Goal: Task Accomplishment & Management: Use online tool/utility

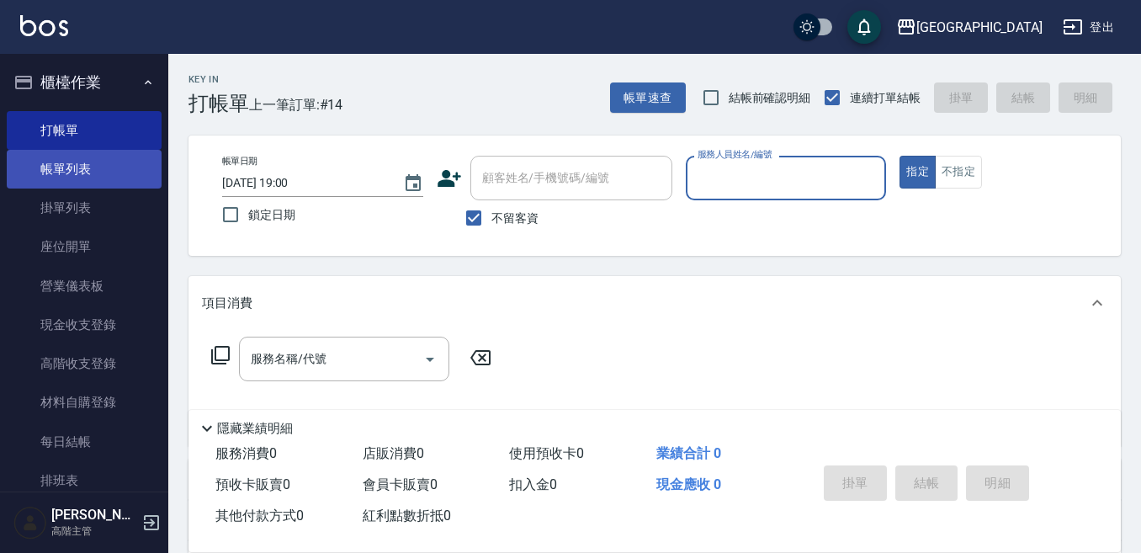
click at [98, 167] on link "帳單列表" at bounding box center [84, 169] width 155 height 39
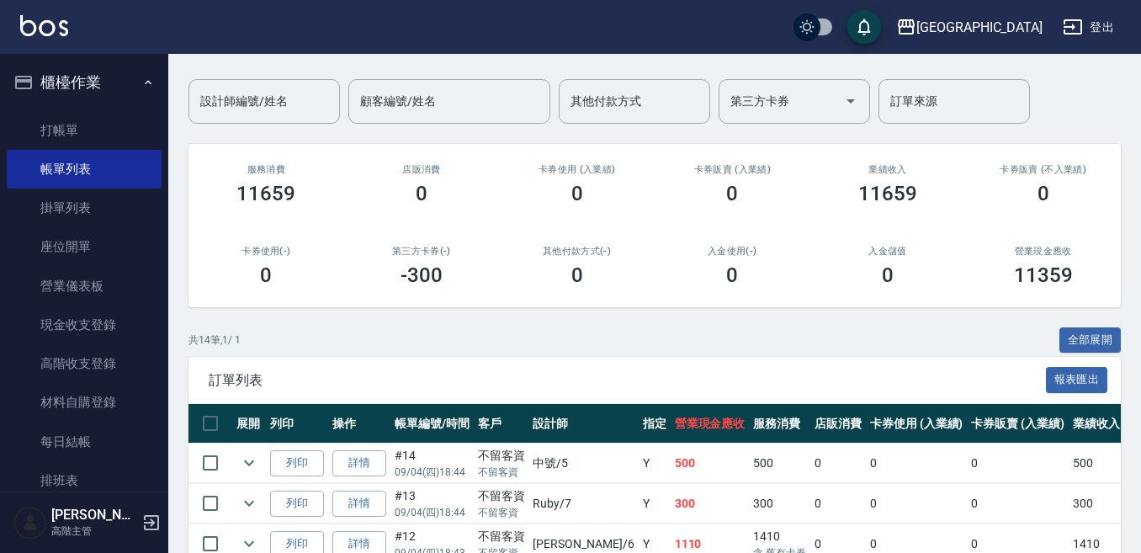
scroll to position [168, 0]
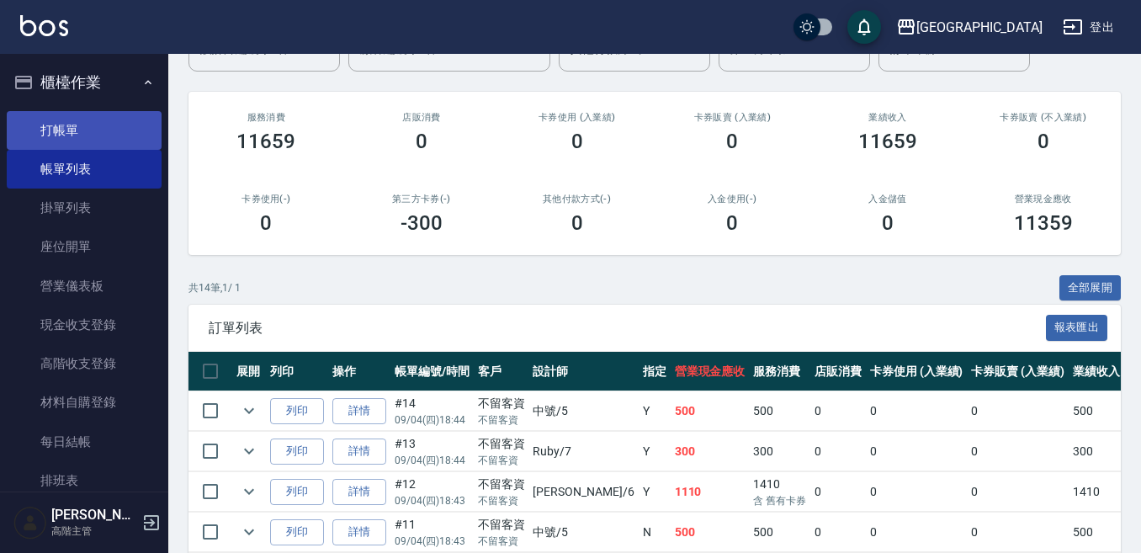
drag, startPoint x: 78, startPoint y: 130, endPoint x: 114, endPoint y: 126, distance: 35.6
click at [81, 130] on link "打帳單" at bounding box center [84, 130] width 155 height 39
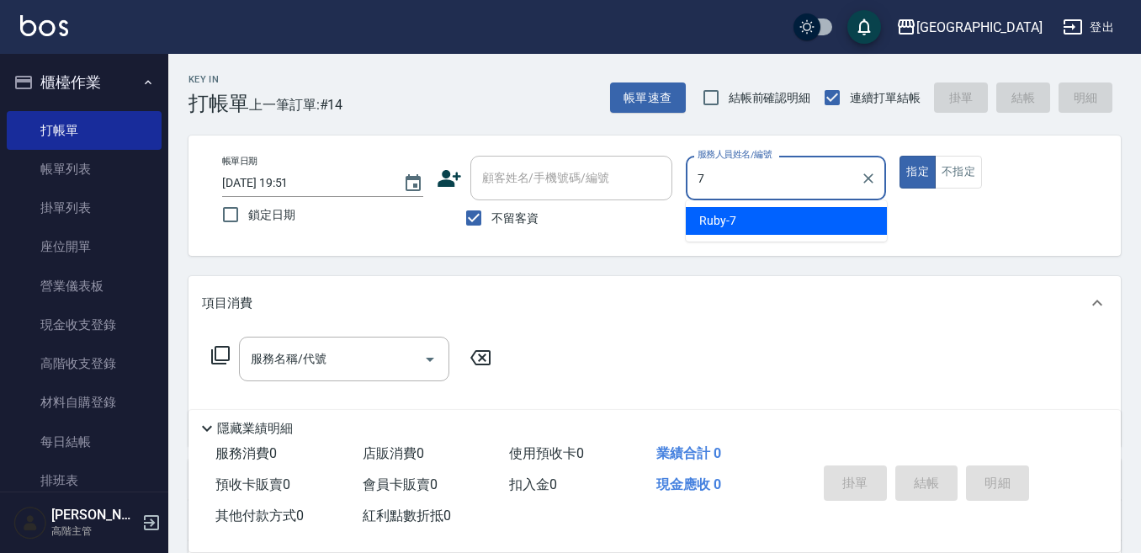
type input "Ruby-7"
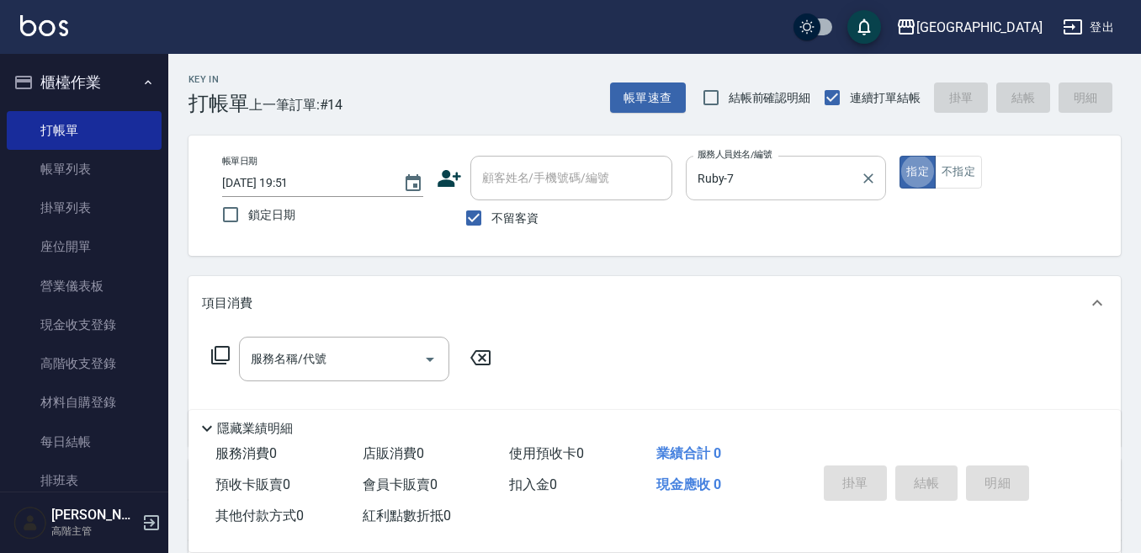
type button "true"
click at [278, 351] on div "服務名稱/代號 服務名稱/代號" at bounding box center [344, 359] width 210 height 45
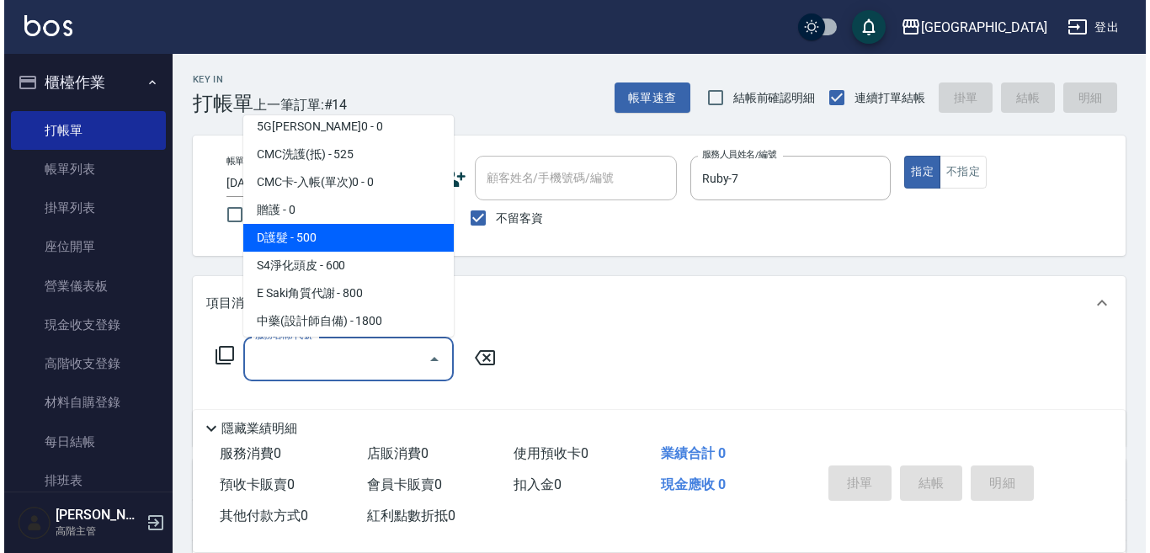
scroll to position [1262, 0]
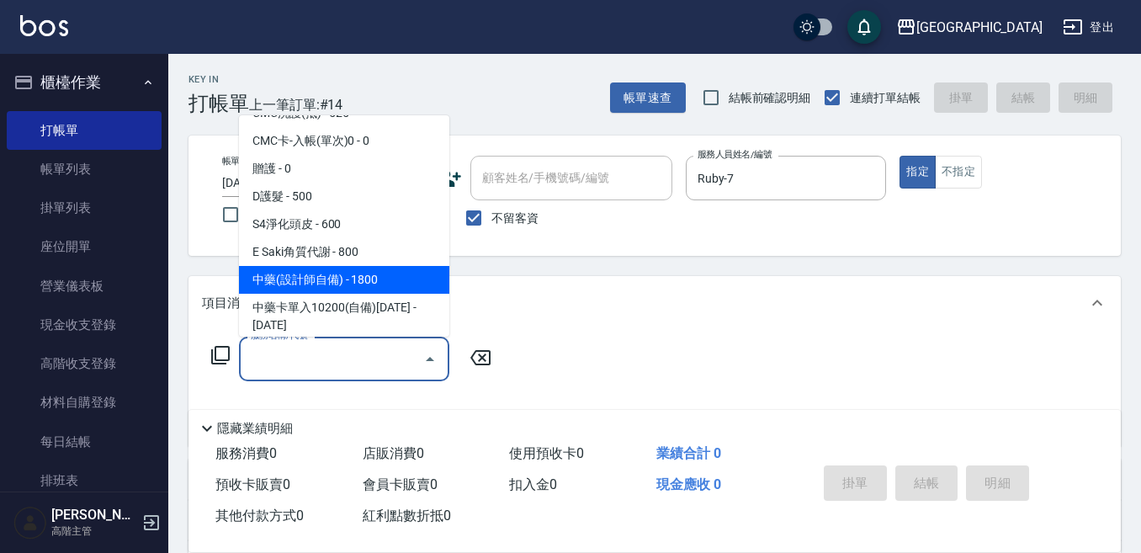
drag, startPoint x: 323, startPoint y: 257, endPoint x: 396, endPoint y: 269, distance: 74.3
click at [323, 266] on span "中藥(設計師自備) - 1800" at bounding box center [344, 280] width 210 height 28
type input "中藥(設計師自備)(702)"
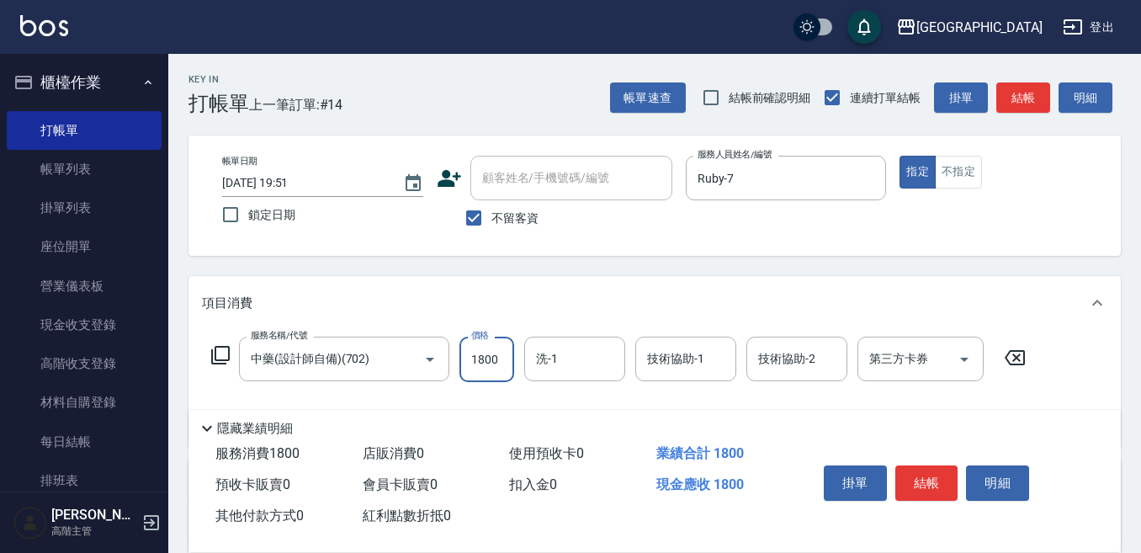
click at [485, 356] on input "1800" at bounding box center [487, 359] width 55 height 45
type input "1460"
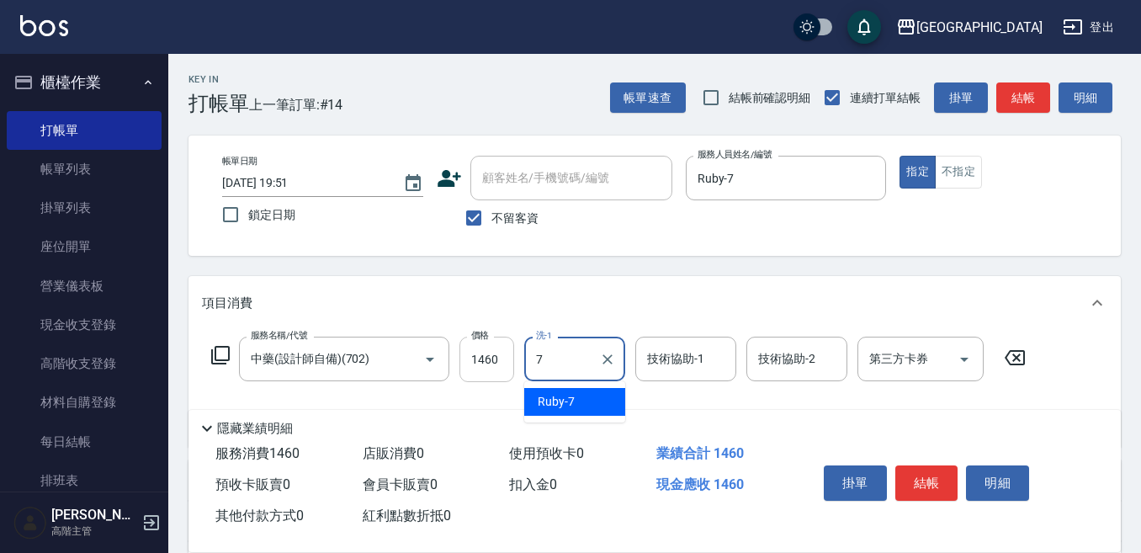
type input "Ruby-7"
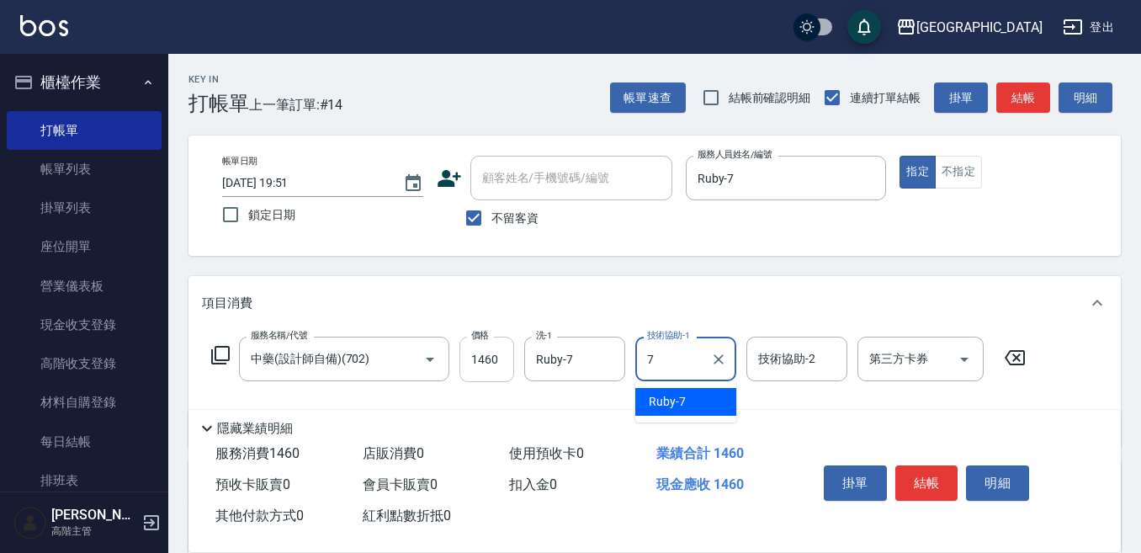
type input "Ruby-7"
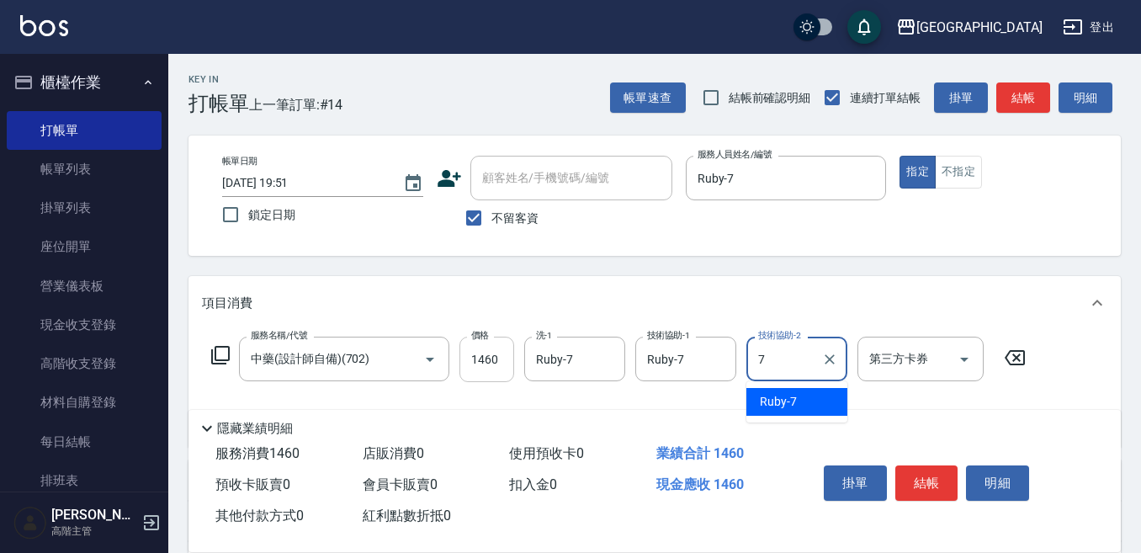
type input "Ruby-7"
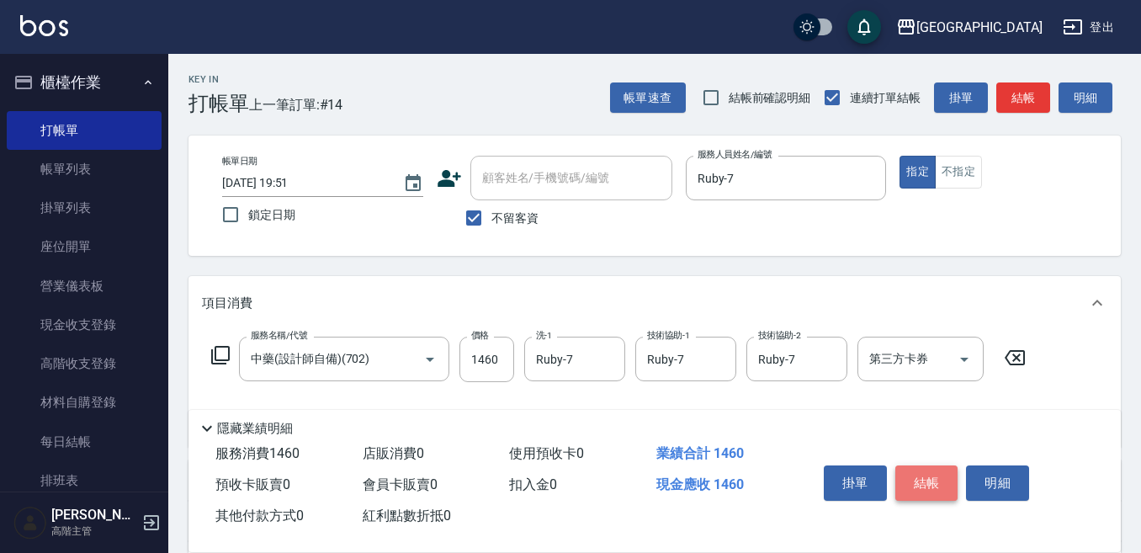
click at [925, 481] on button "結帳" at bounding box center [926, 482] width 63 height 35
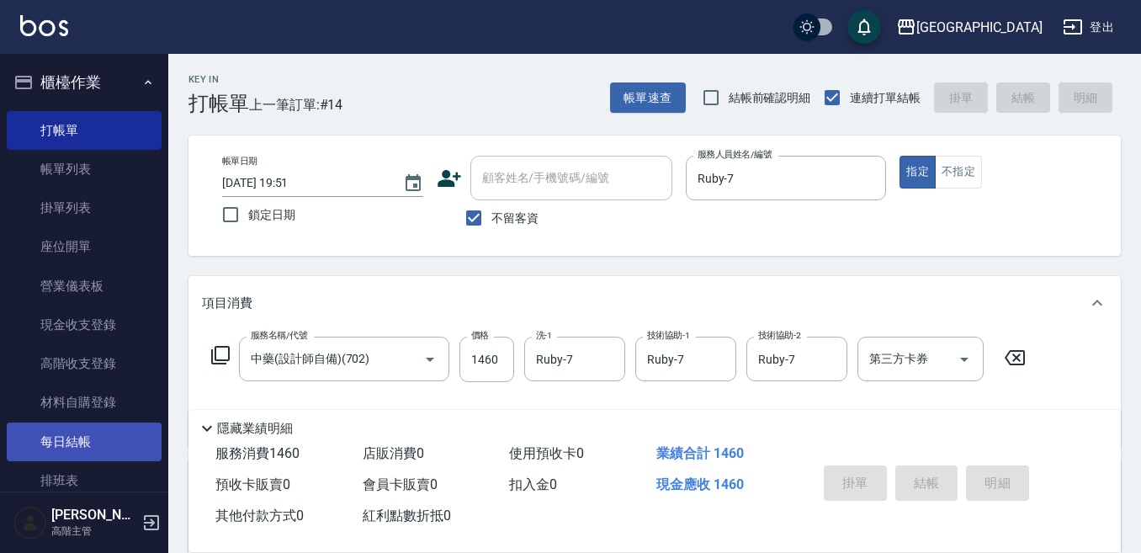
type input "[DATE] 19:52"
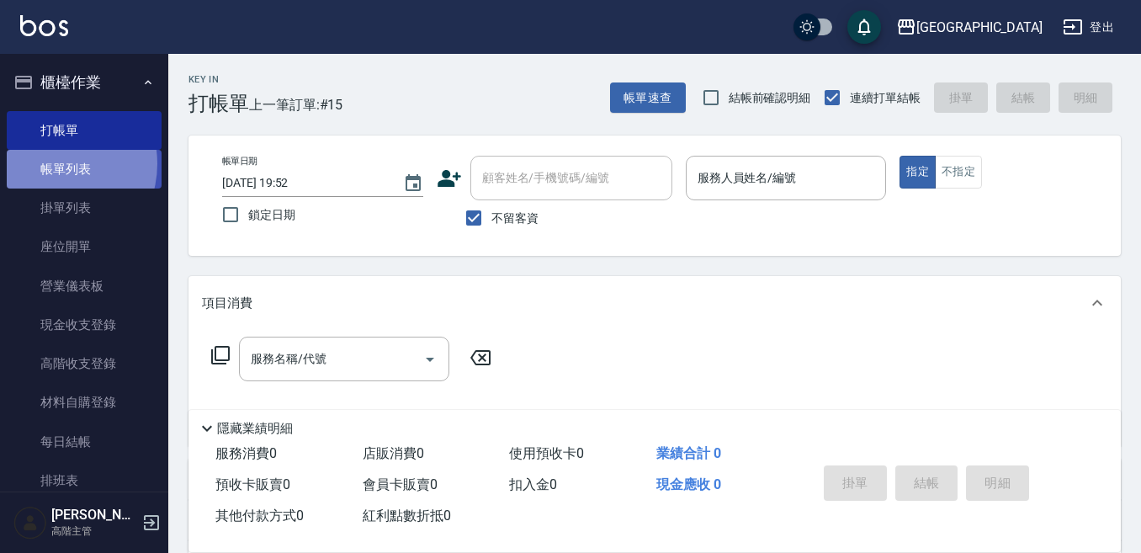
click at [49, 164] on link "帳單列表" at bounding box center [84, 169] width 155 height 39
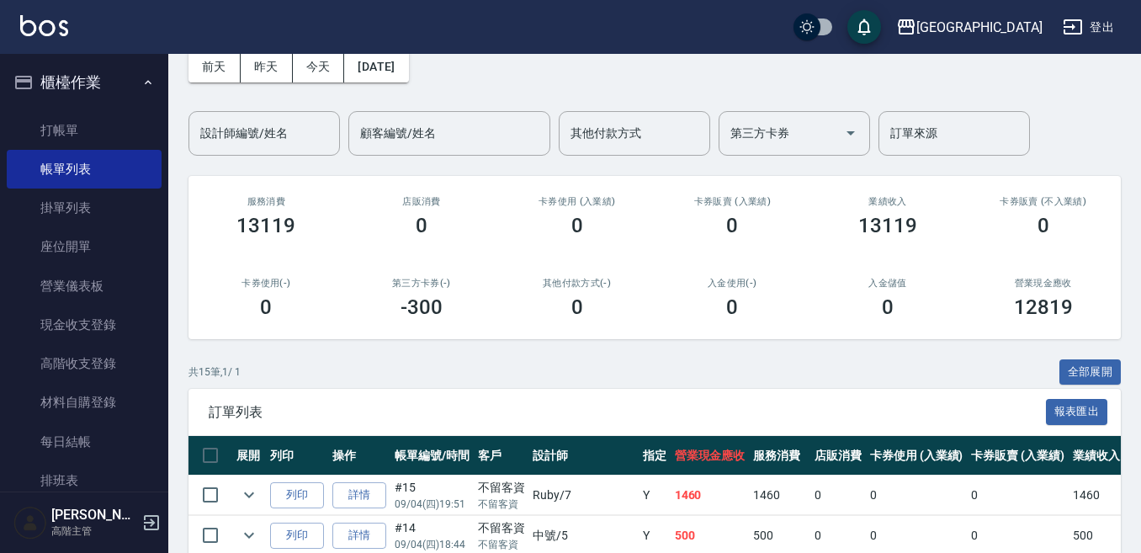
scroll to position [168, 0]
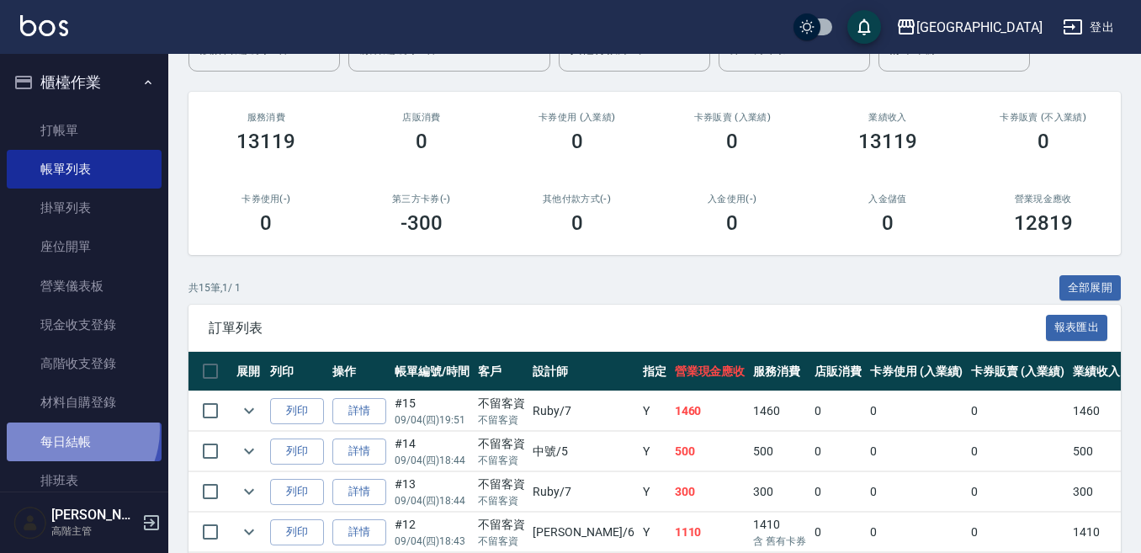
click at [65, 428] on link "每日結帳" at bounding box center [84, 441] width 155 height 39
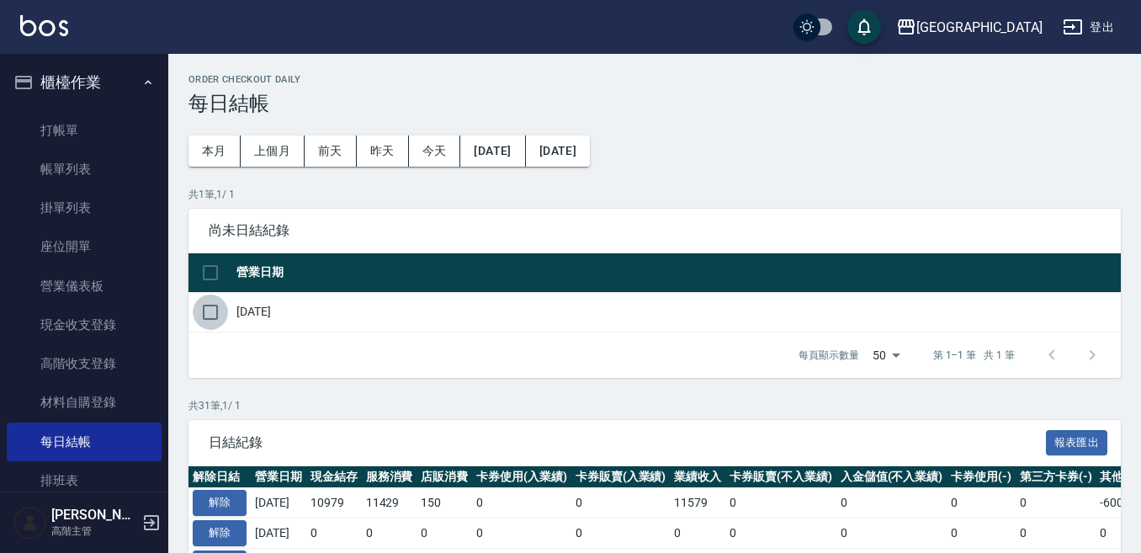
click at [208, 315] on input "checkbox" at bounding box center [210, 312] width 35 height 35
checkbox input "true"
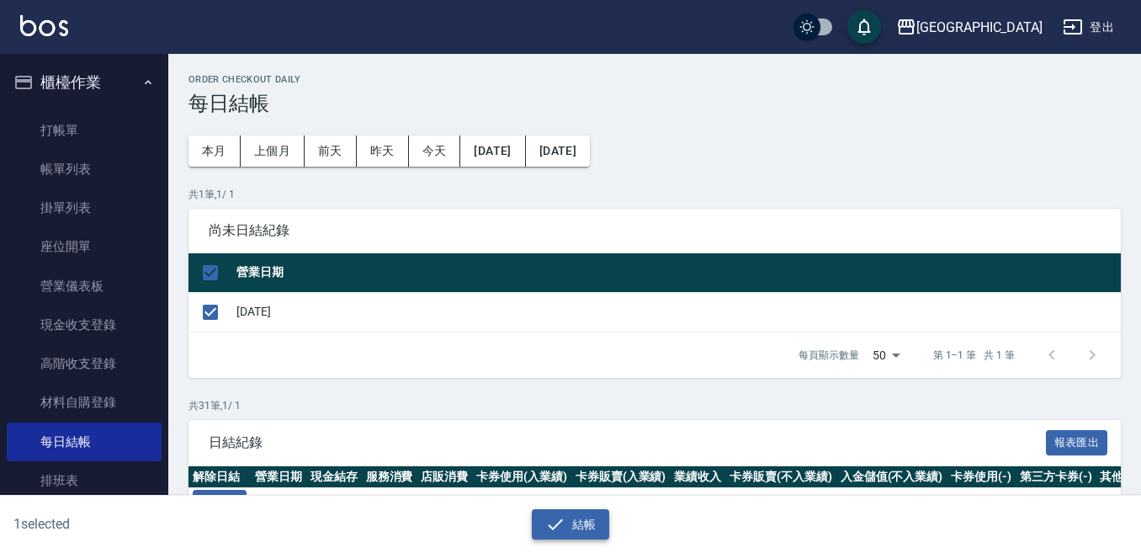
click at [564, 523] on icon "button" at bounding box center [555, 524] width 20 height 20
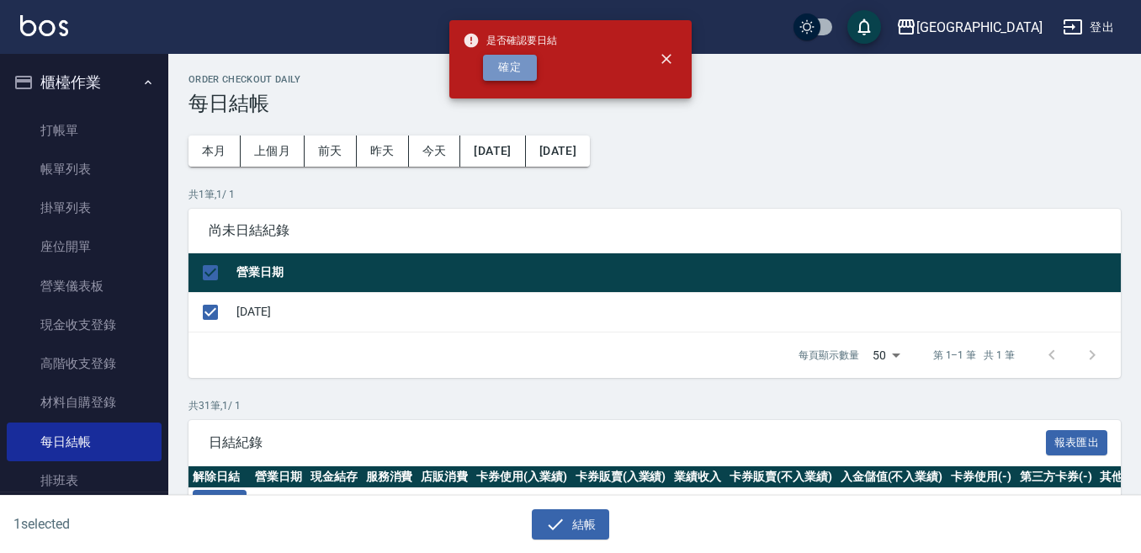
click at [506, 69] on button "確定" at bounding box center [510, 68] width 54 height 26
checkbox input "false"
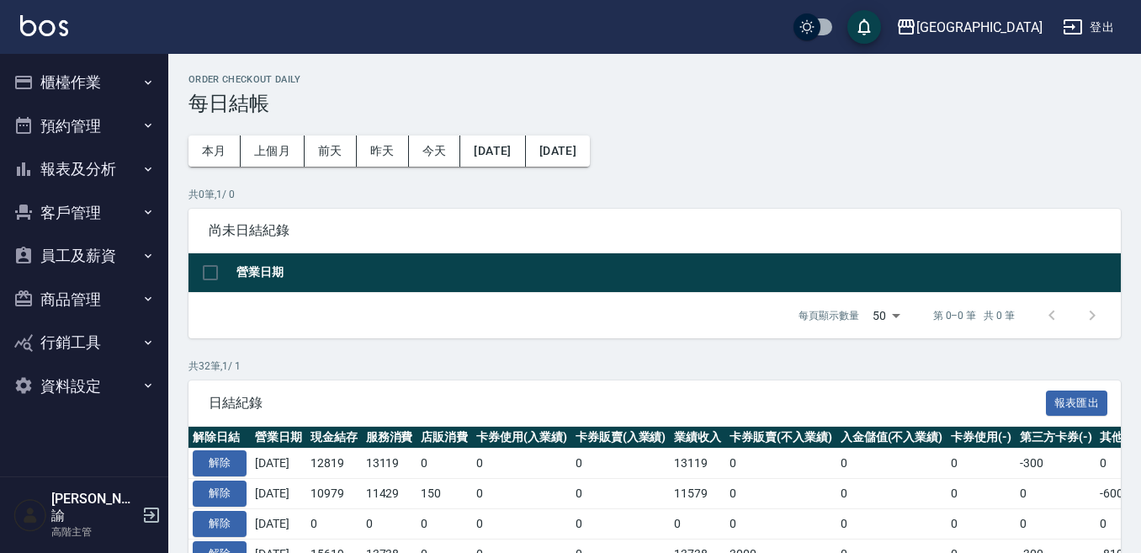
click at [96, 169] on button "報表及分析" at bounding box center [84, 169] width 155 height 44
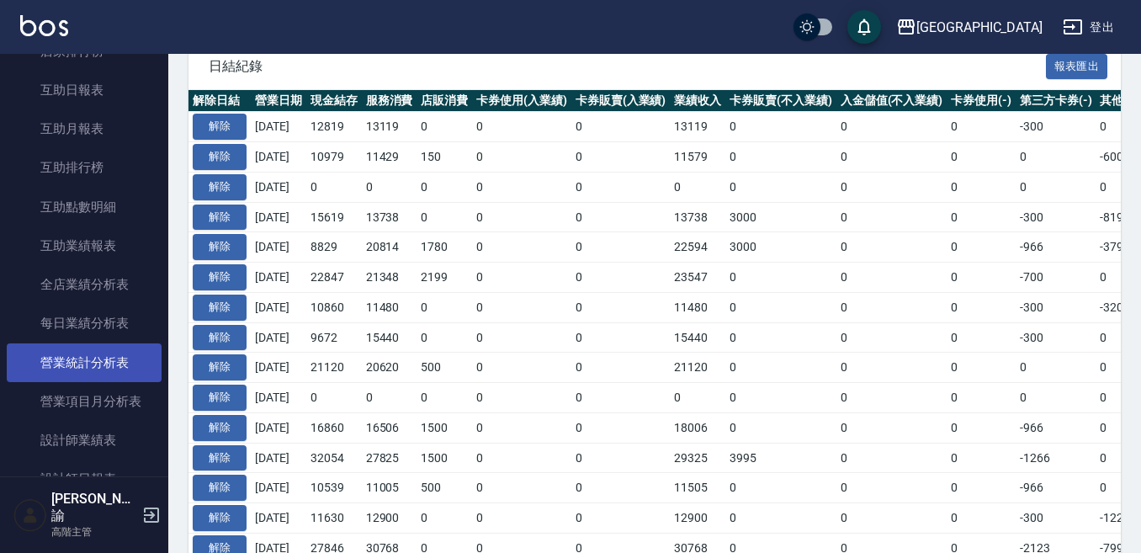
scroll to position [421, 0]
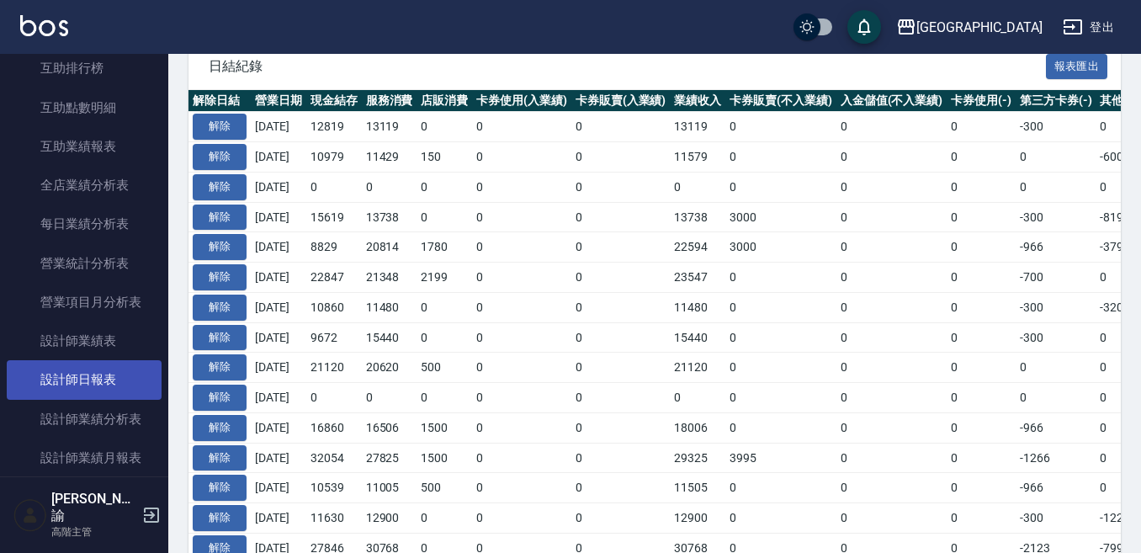
drag, startPoint x: 93, startPoint y: 375, endPoint x: 117, endPoint y: 373, distance: 24.5
click at [94, 375] on link "設計師日報表" at bounding box center [84, 379] width 155 height 39
